Goal: Information Seeking & Learning: Learn about a topic

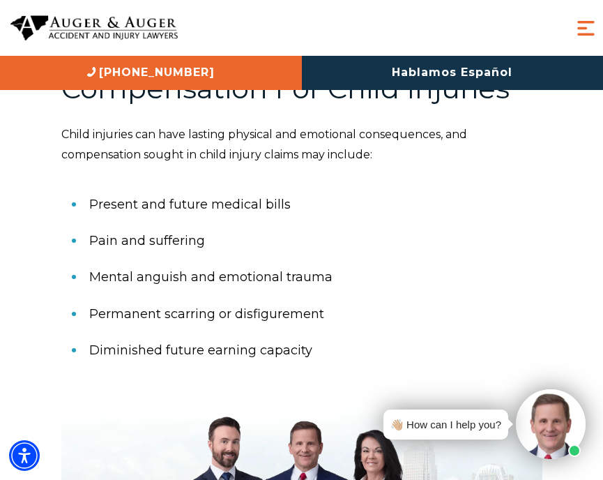
scroll to position [2748, 0]
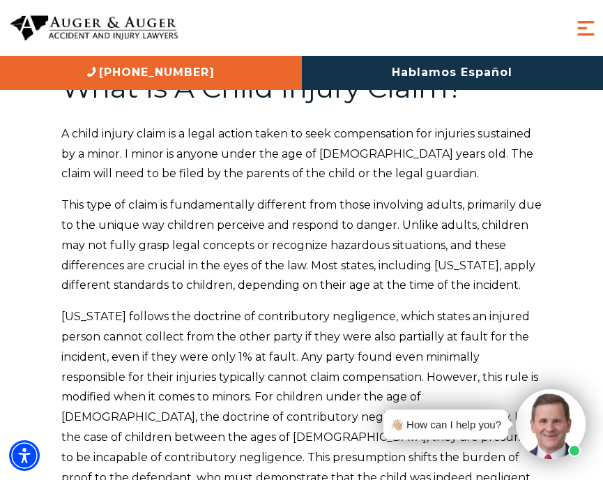
scroll to position [937, 0]
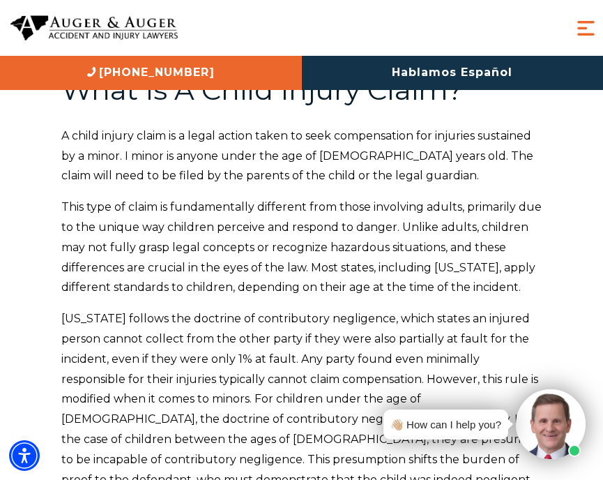
click at [242, 229] on p "This type of claim is fundamentally different from those involving adults, prim…" at bounding box center [301, 247] width 481 height 100
drag, startPoint x: 242, startPoint y: 229, endPoint x: 213, endPoint y: 290, distance: 67.7
click at [241, 229] on p "This type of claim is fundamentally different from those involving adults, prim…" at bounding box center [301, 247] width 481 height 100
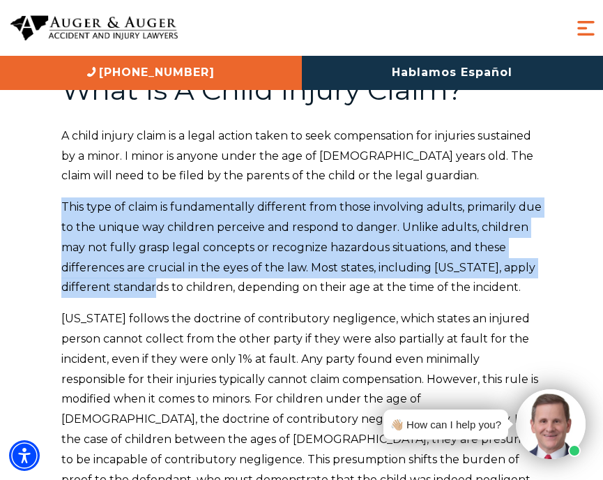
drag, startPoint x: 160, startPoint y: 269, endPoint x: 27, endPoint y: 185, distance: 157.3
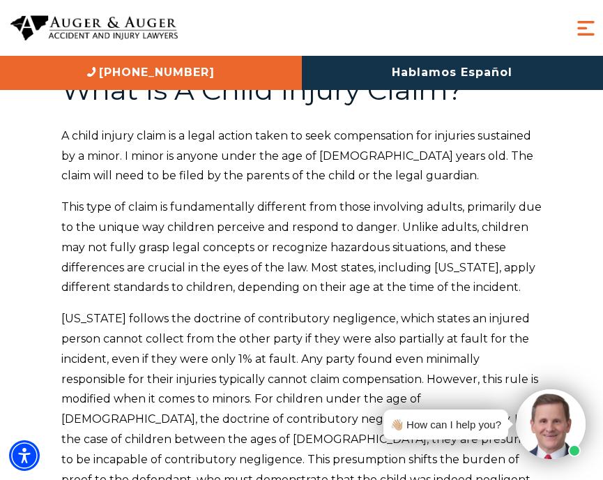
click at [114, 245] on span "This type of claim is fundamentally different from those involving adults, prim…" at bounding box center [301, 246] width 481 height 93
drag, startPoint x: 129, startPoint y: 272, endPoint x: 36, endPoint y: 176, distance: 133.7
copy span "This type of claim is fundamentally different from those involving adults, prim…"
